Goal: Answer question/provide support: Share knowledge or assist other users

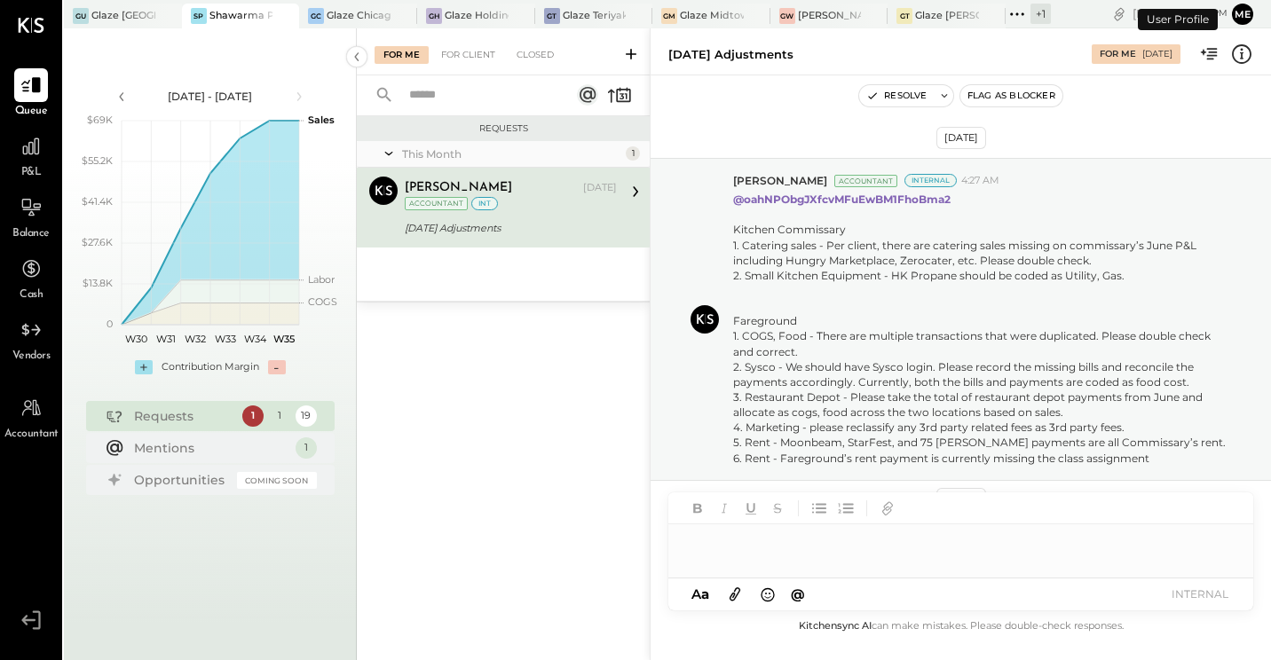
scroll to position [660, 0]
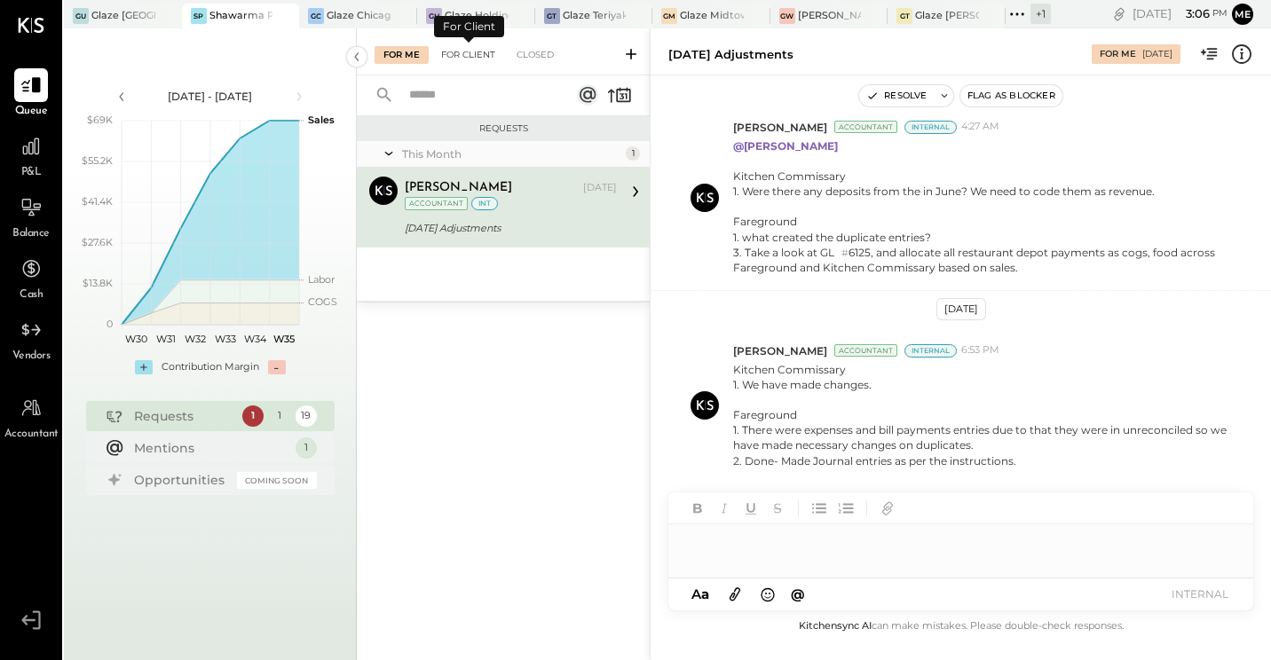
click at [477, 50] on div "For Client" at bounding box center [468, 55] width 72 height 18
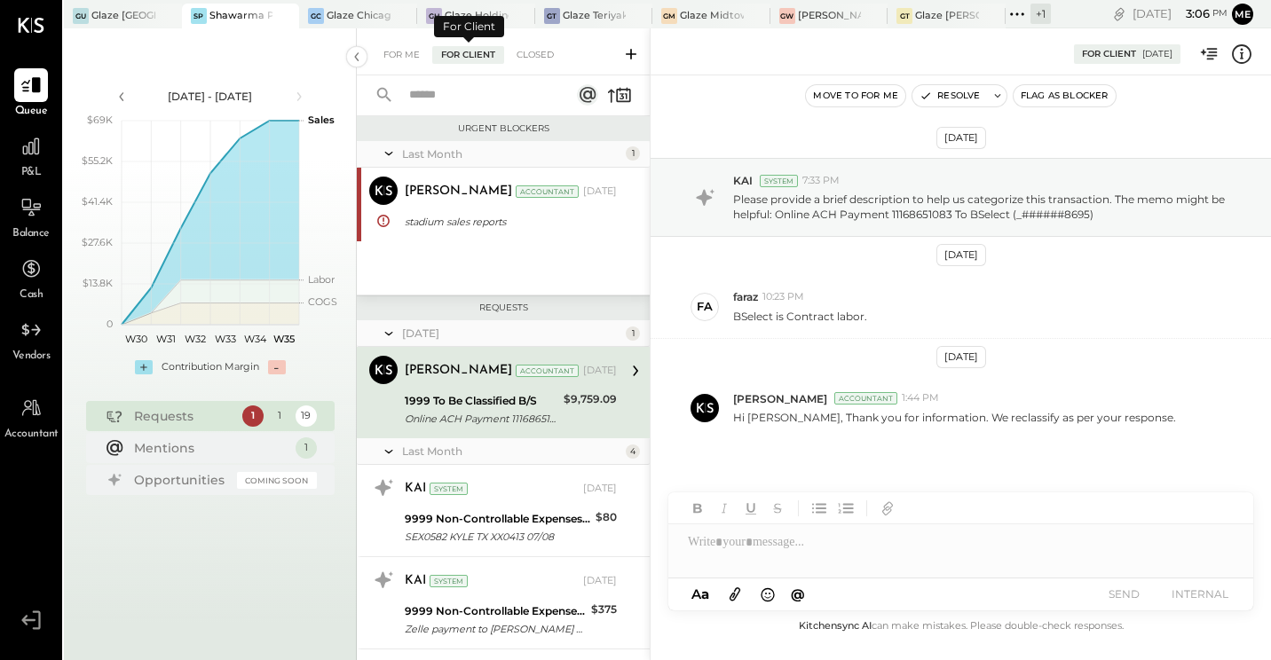
scroll to position [5, 0]
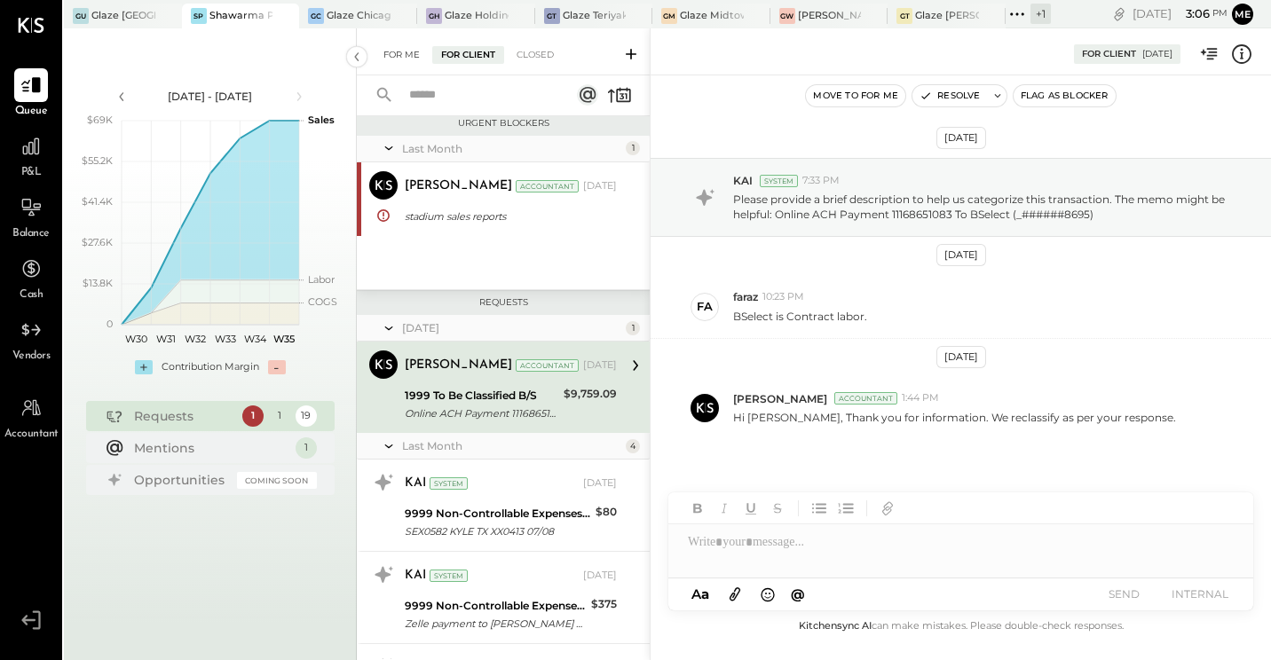
click at [401, 46] on div "For Me" at bounding box center [402, 55] width 54 height 18
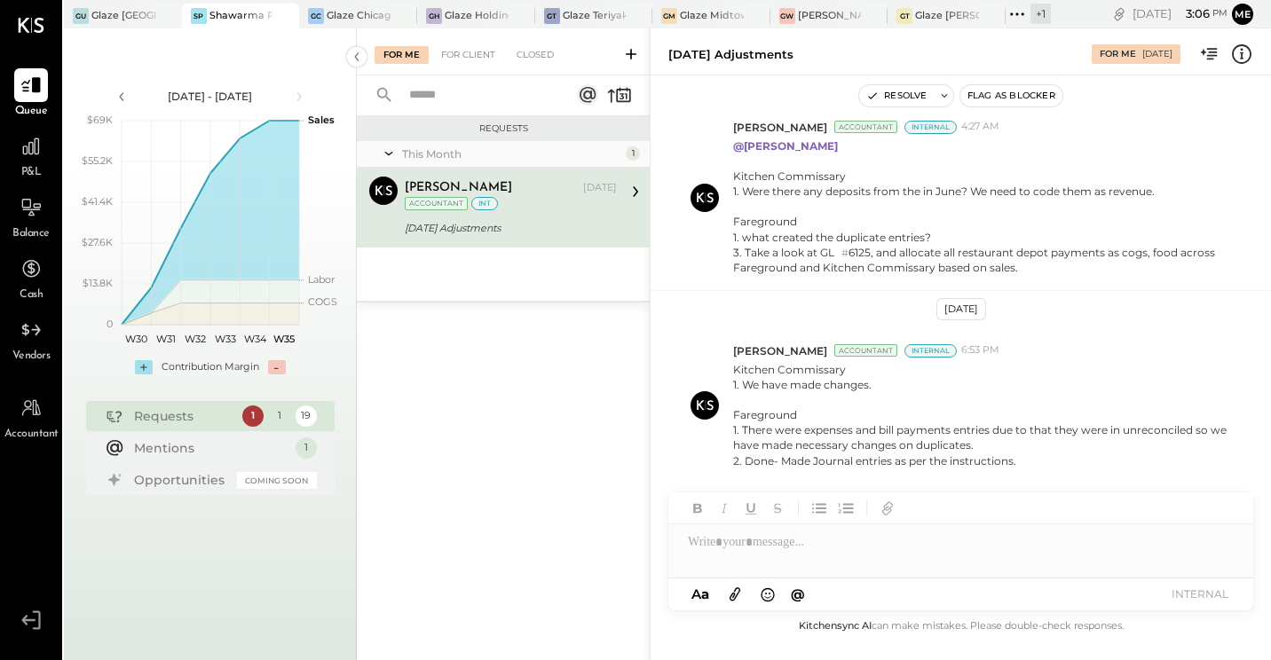
click at [534, 212] on div "[PERSON_NAME] [DATE] Accountant int" at bounding box center [511, 195] width 212 height 36
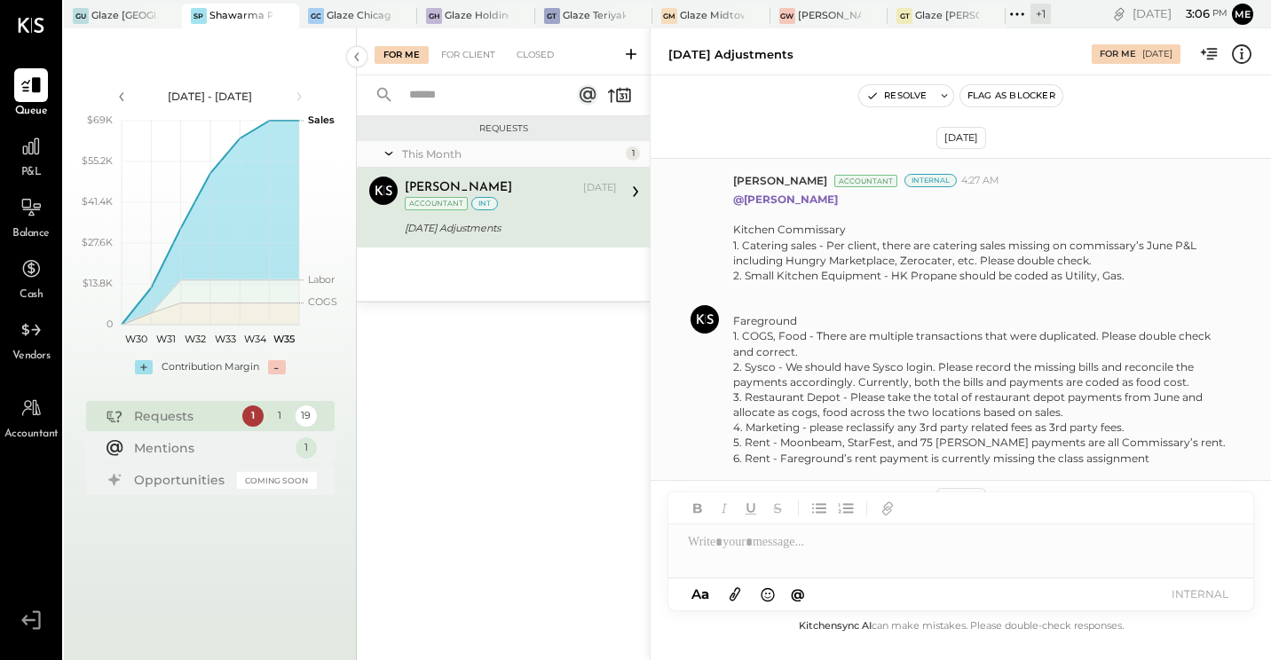
scroll to position [89, 0]
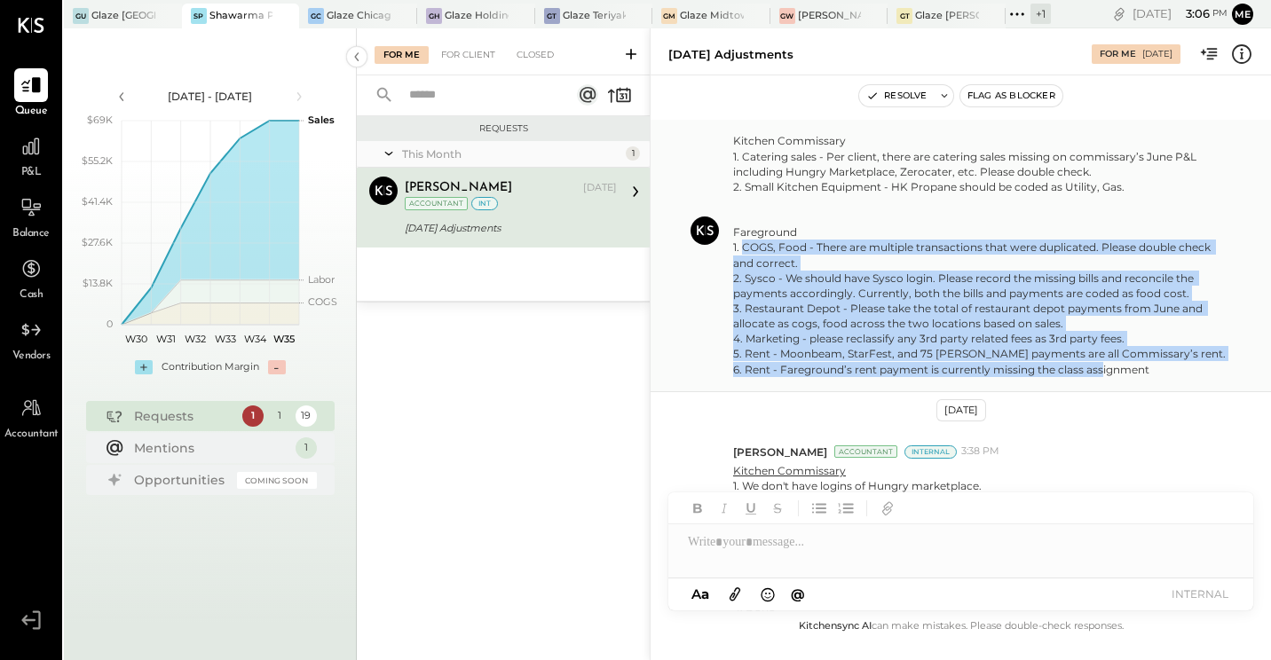
drag, startPoint x: 1175, startPoint y: 368, endPoint x: 746, endPoint y: 252, distance: 444.9
click at [746, 252] on div "Kitchen Commissary 1. Catering sales - Per client, there are catering sales mis…" at bounding box center [982, 254] width 498 height 243
drag, startPoint x: 746, startPoint y: 252, endPoint x: 830, endPoint y: 249, distance: 84.4
click at [830, 249] on div "Kitchen Commissary 1. Catering sales - Per client, there are catering sales mis…" at bounding box center [982, 254] width 498 height 243
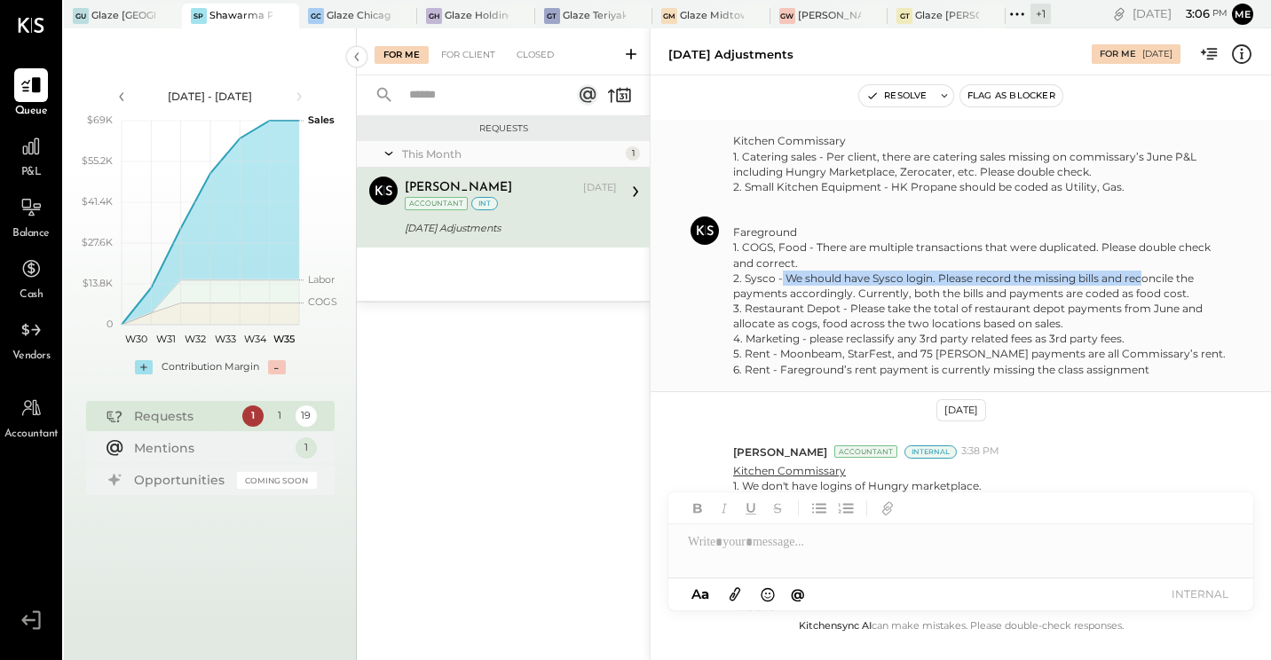
drag, startPoint x: 784, startPoint y: 278, endPoint x: 1143, endPoint y: 273, distance: 358.7
click at [1143, 273] on div "Kitchen Commissary 1. Catering sales - Per client, there are catering sales mis…" at bounding box center [982, 254] width 498 height 243
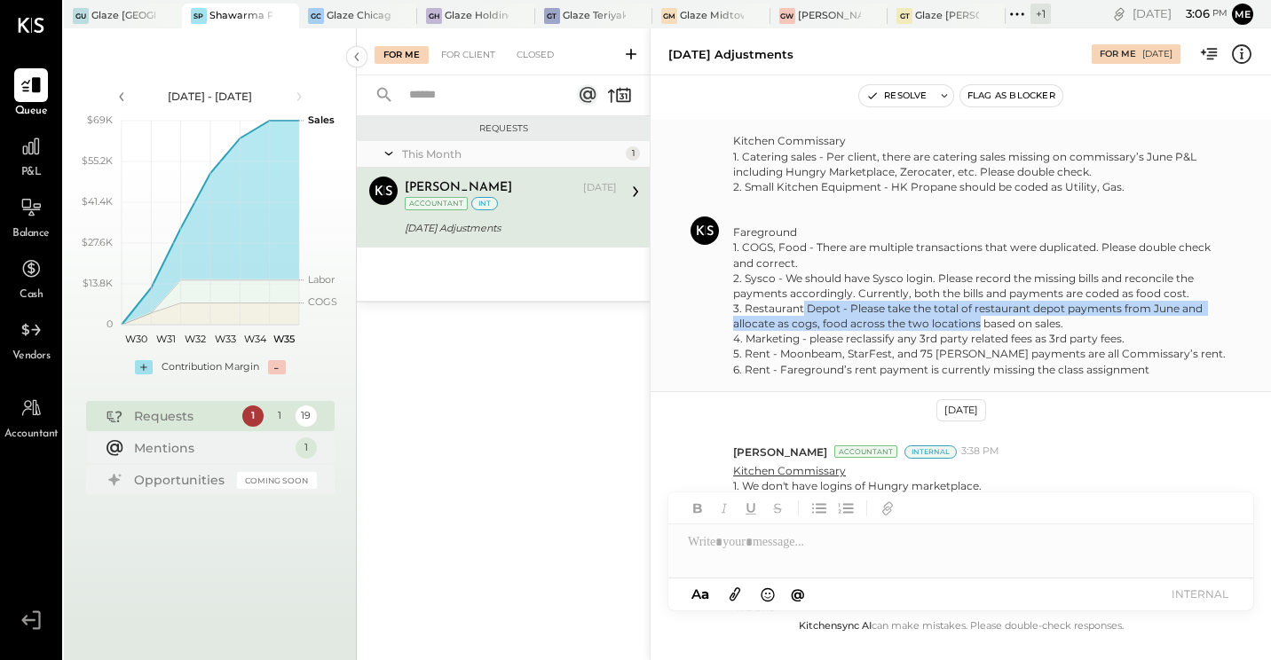
drag, startPoint x: 801, startPoint y: 310, endPoint x: 975, endPoint y: 320, distance: 174.3
click at [975, 320] on div "Kitchen Commissary 1. Catering sales - Per client, there are catering sales mis…" at bounding box center [982, 254] width 498 height 243
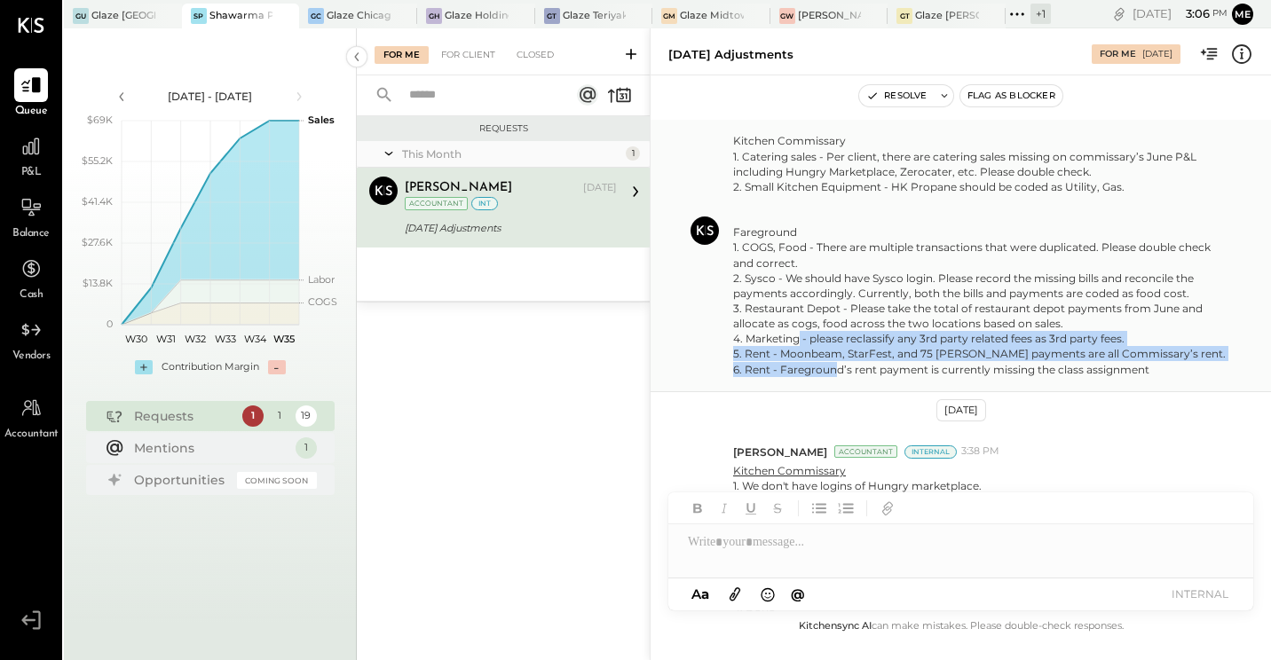
drag, startPoint x: 801, startPoint y: 341, endPoint x: 870, endPoint y: 369, distance: 74.8
click at [870, 369] on div "Kitchen Commissary 1. Catering sales - Per client, there are catering sales mis…" at bounding box center [982, 254] width 498 height 243
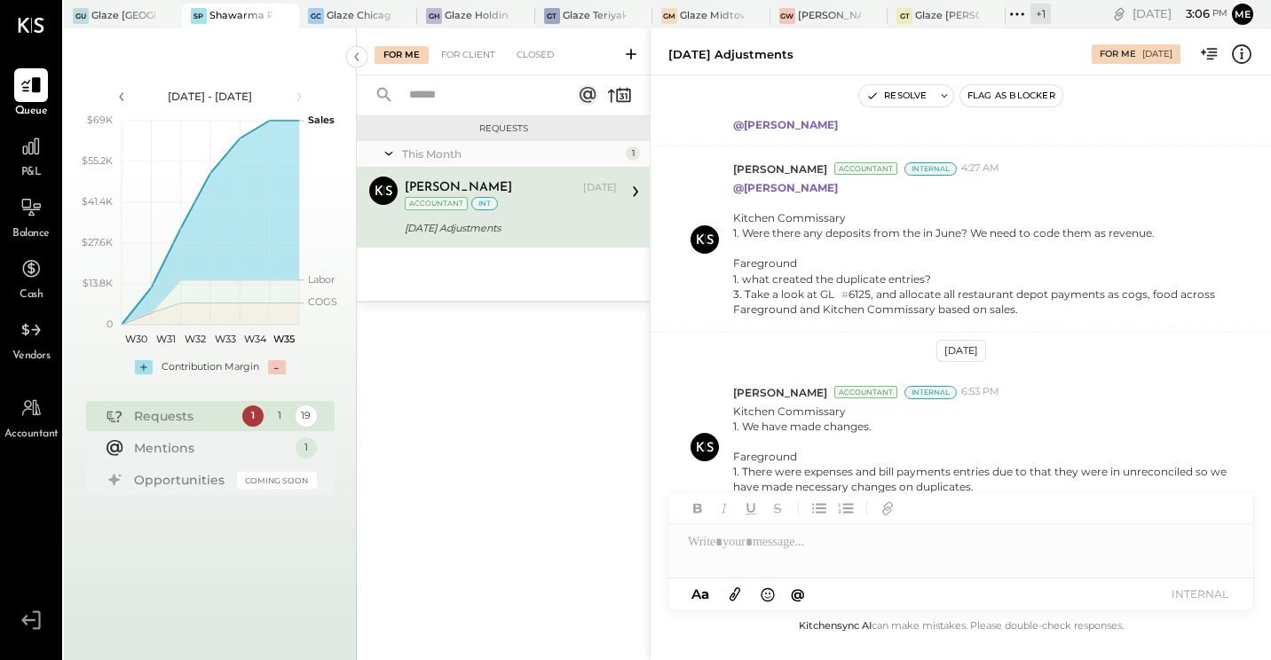
scroll to position [621, 0]
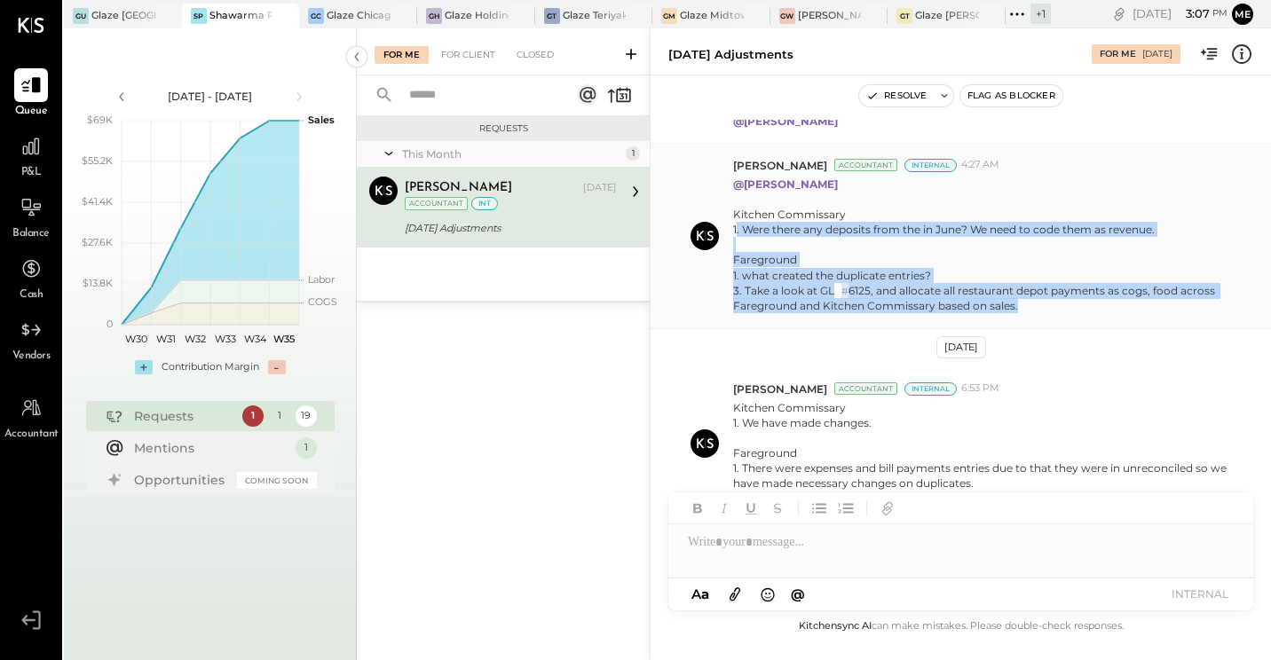
drag, startPoint x: 744, startPoint y: 229, endPoint x: 1072, endPoint y: 305, distance: 337.2
click at [1072, 305] on p "@[PERSON_NAME] Kitchen Commissary 1. Were there any deposits from the in June? …" at bounding box center [982, 246] width 498 height 138
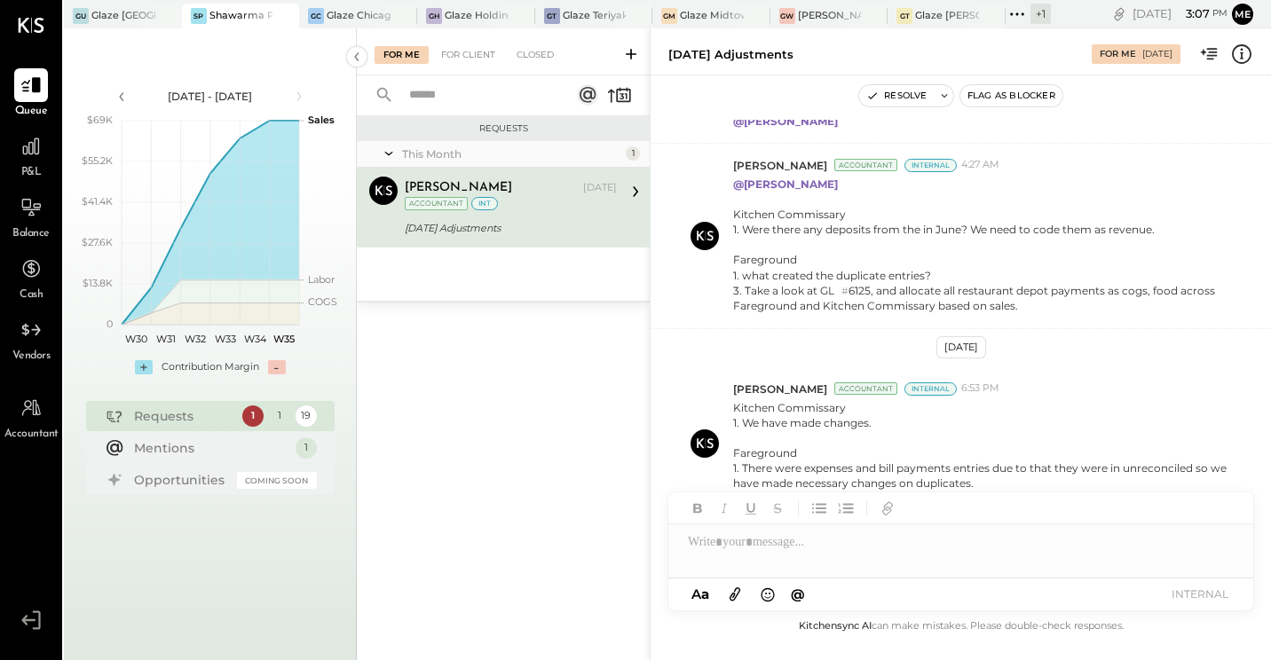
click at [687, 335] on div "[DATE] [PERSON_NAME] Accountant Internal 4:27 AM @[PERSON_NAME] Kitchen Commiss…" at bounding box center [961, 368] width 621 height 496
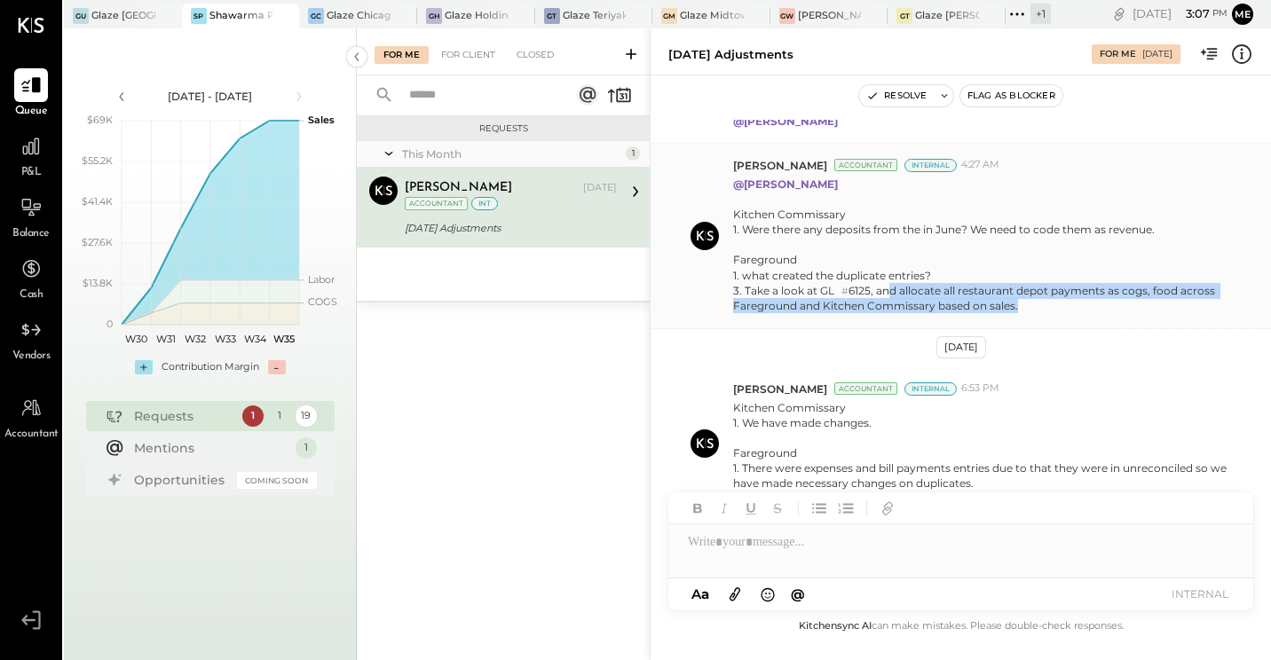
drag, startPoint x: 890, startPoint y: 296, endPoint x: 1105, endPoint y: 308, distance: 215.2
click at [1105, 308] on div "3. Take a look at GL # 6125, and allocate all restaurant depot payments as cogs…" at bounding box center [982, 298] width 498 height 31
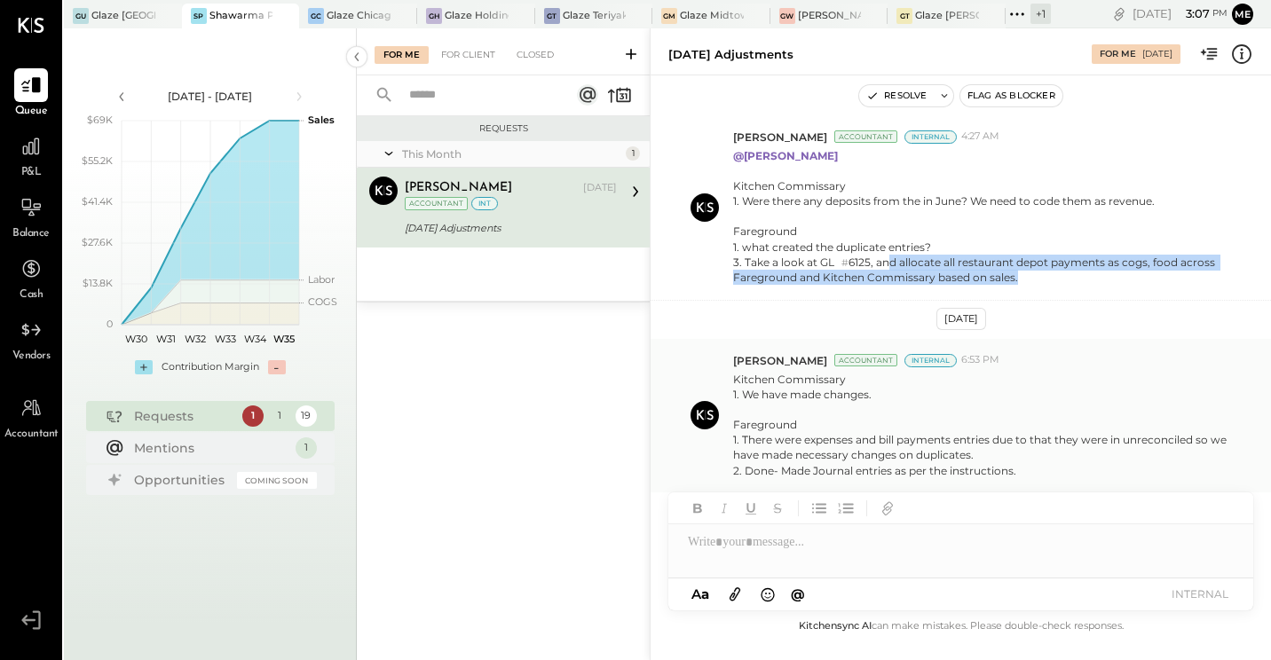
scroll to position [660, 0]
